Goal: Find specific page/section: Find specific page/section

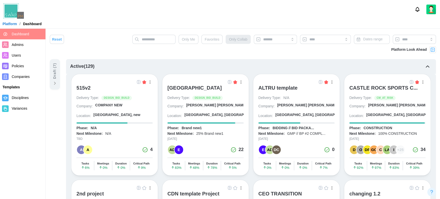
click at [431, 50] on img at bounding box center [432, 49] width 5 height 5
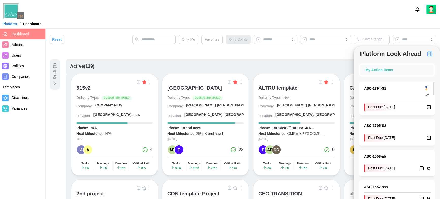
click at [375, 89] on link "ASC - 1794 - S1" at bounding box center [392, 89] width 57 height 6
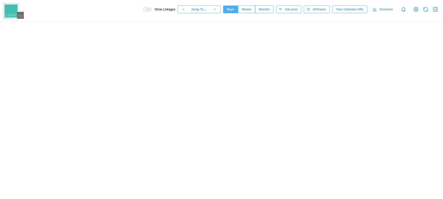
scroll to position [0, 21915]
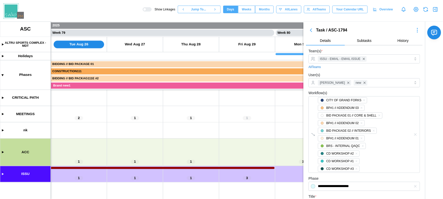
click at [310, 29] on icon "button" at bounding box center [311, 30] width 6 height 6
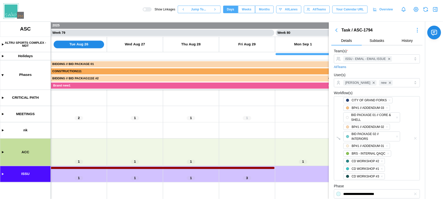
click at [336, 30] on icon "button" at bounding box center [337, 30] width 2 height 3
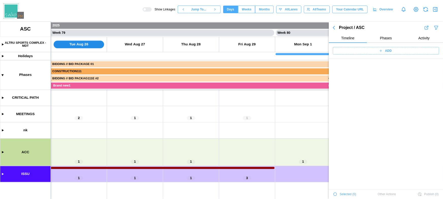
scroll to position [17780, 0]
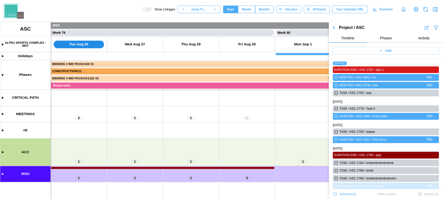
click at [334, 29] on icon "button" at bounding box center [334, 28] width 6 height 6
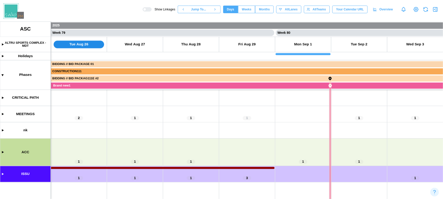
click at [3, 173] on canvas at bounding box center [221, 110] width 443 height 177
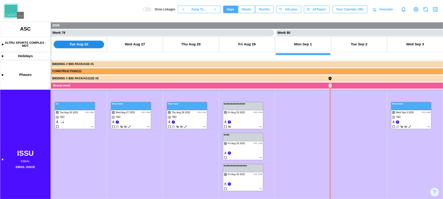
scroll to position [0, 0]
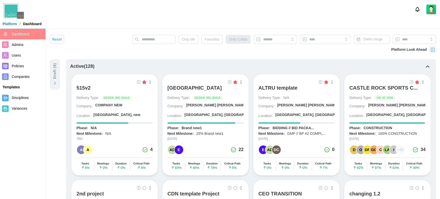
click at [433, 48] on img at bounding box center [432, 49] width 5 height 5
click at [433, 52] on img at bounding box center [432, 49] width 5 height 5
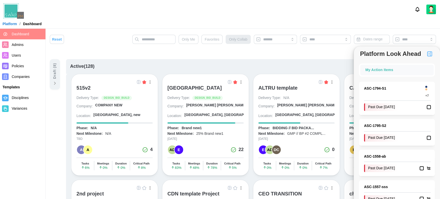
click at [431, 53] on img "button" at bounding box center [429, 54] width 6 height 6
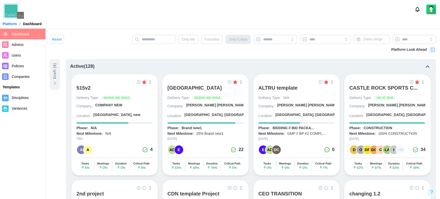
click at [193, 89] on div "[GEOGRAPHIC_DATA]" at bounding box center [194, 88] width 54 height 6
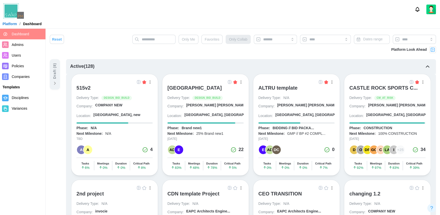
click at [230, 82] on img at bounding box center [229, 82] width 4 height 4
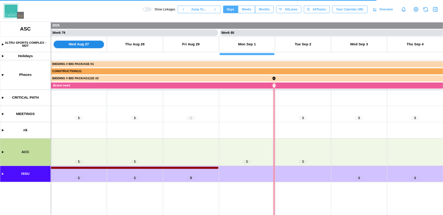
scroll to position [0, 21971]
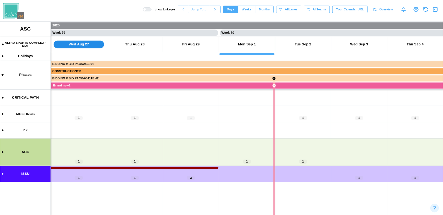
click at [266, 12] on span "Months" at bounding box center [264, 9] width 11 height 7
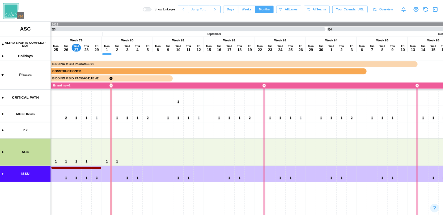
scroll to position [0, 3978]
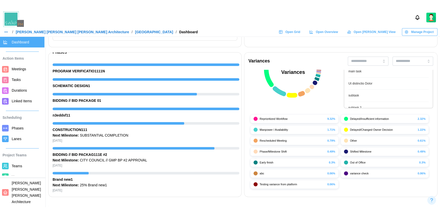
scroll to position [166, 0]
